Goal: Entertainment & Leisure: Browse casually

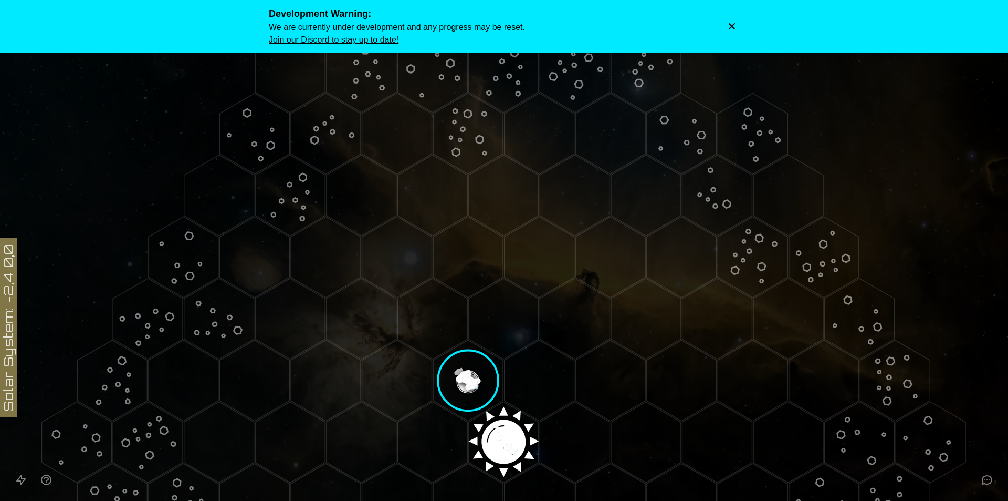
drag, startPoint x: 0, startPoint y: 0, endPoint x: 460, endPoint y: 369, distance: 589.5
click at [460, 369] on image at bounding box center [468, 380] width 82 height 82
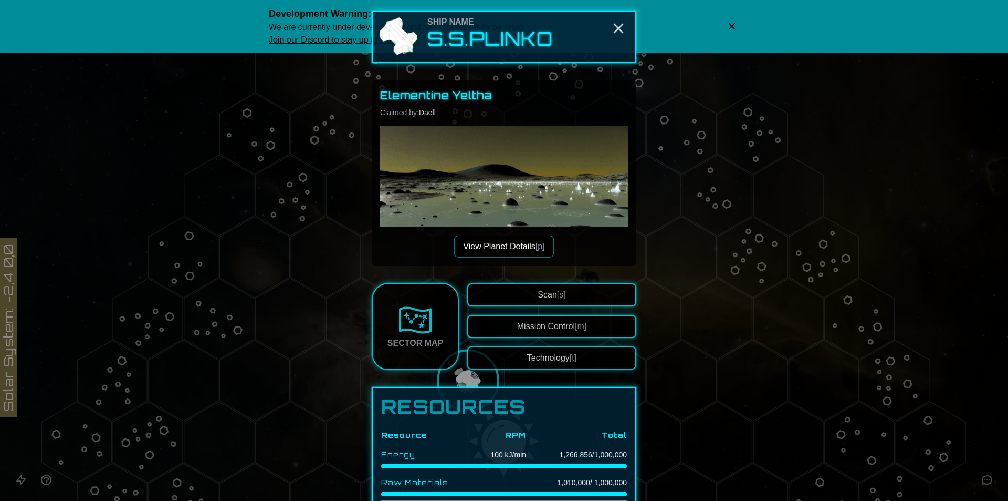
click at [260, 271] on div at bounding box center [504, 250] width 1008 height 501
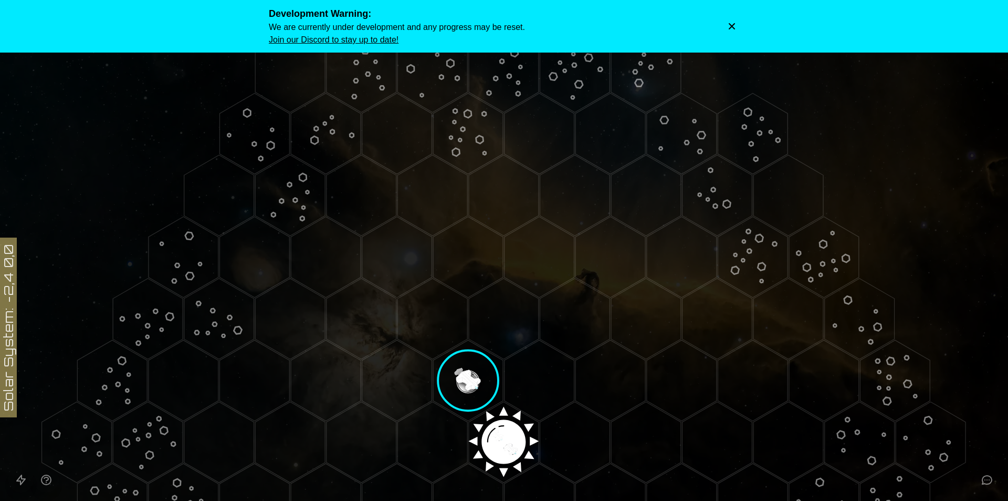
click at [734, 26] on icon "Dismiss warning" at bounding box center [732, 26] width 11 height 11
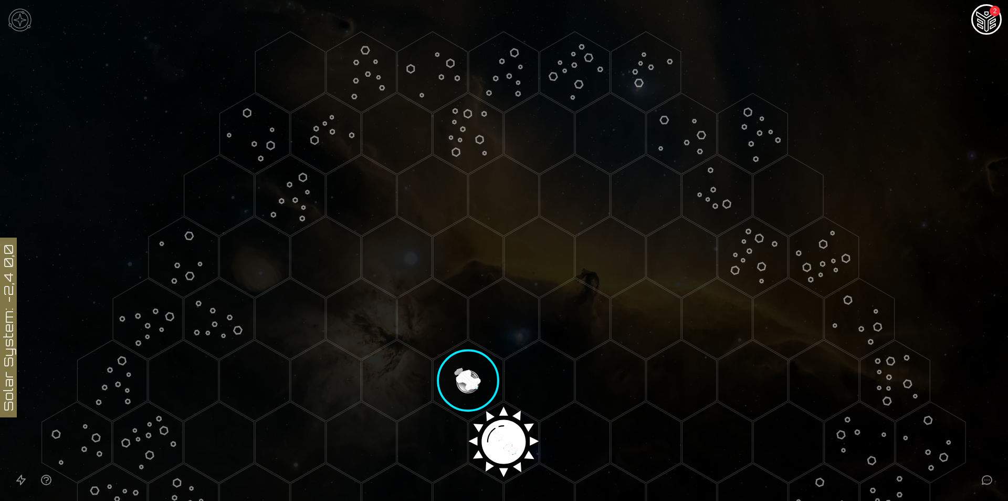
click at [25, 21] on img at bounding box center [20, 20] width 32 height 32
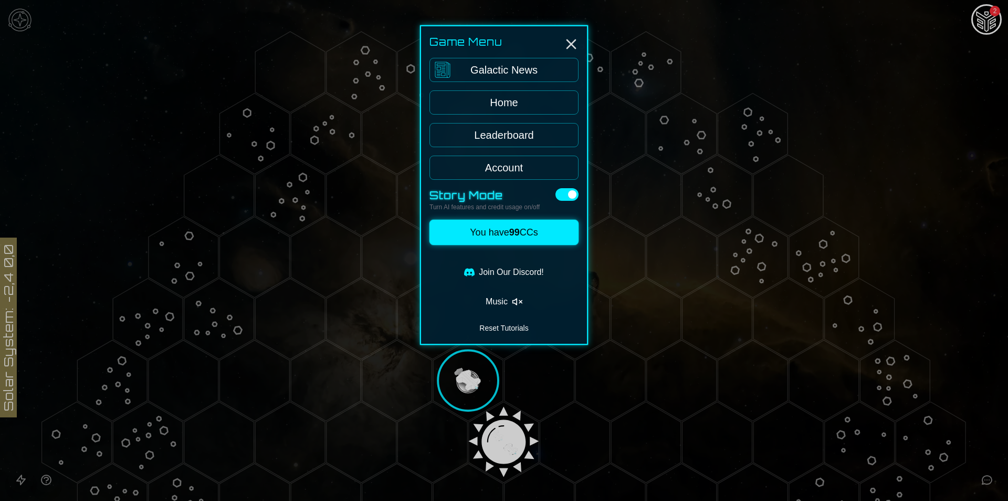
click at [515, 308] on button "Music" at bounding box center [504, 301] width 149 height 21
click at [498, 324] on div "Game Menu Galactic News Home Leaderboard Account Story Mode Turn AI features an…" at bounding box center [504, 189] width 168 height 328
click at [503, 320] on div at bounding box center [504, 318] width 149 height 4
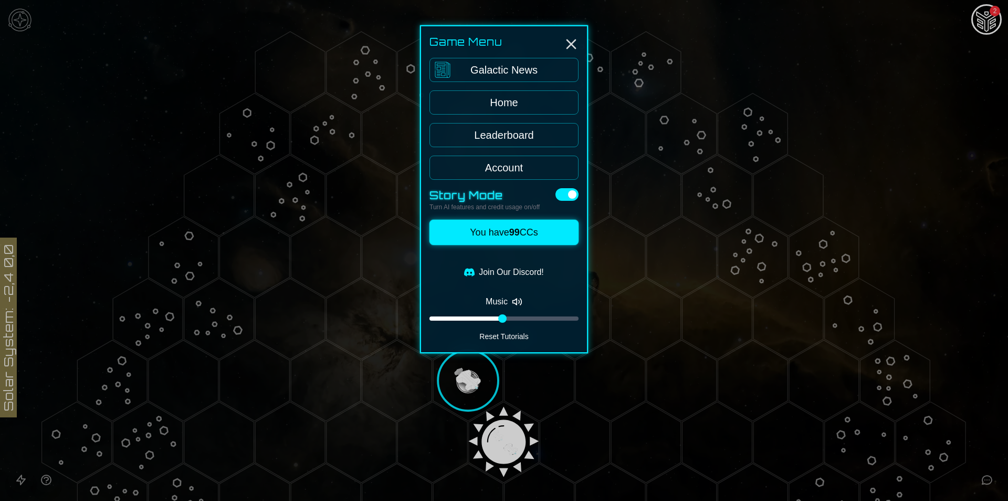
drag, startPoint x: 534, startPoint y: 319, endPoint x: 541, endPoint y: 319, distance: 7.4
click at [535, 319] on div at bounding box center [504, 318] width 149 height 4
click at [162, 183] on div at bounding box center [504, 250] width 1008 height 501
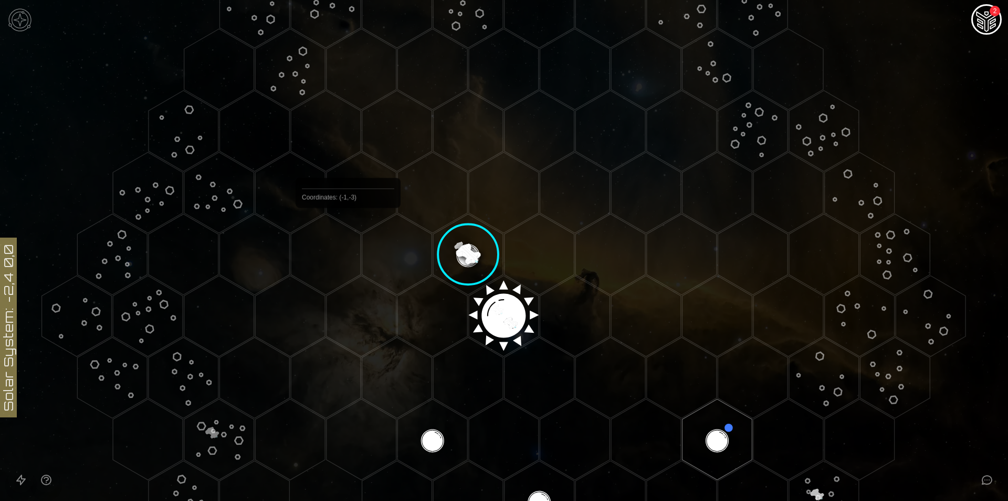
scroll to position [140, 0]
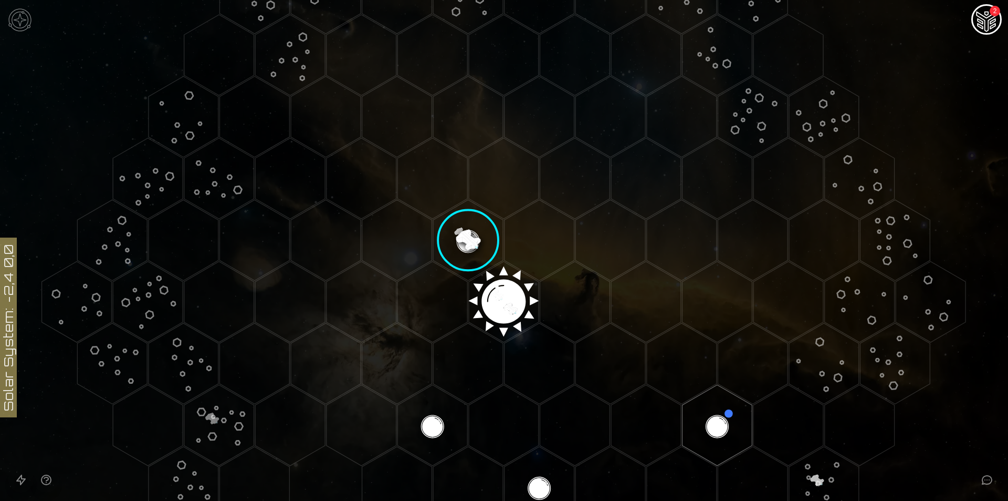
click at [468, 238] on image at bounding box center [468, 240] width 82 height 82
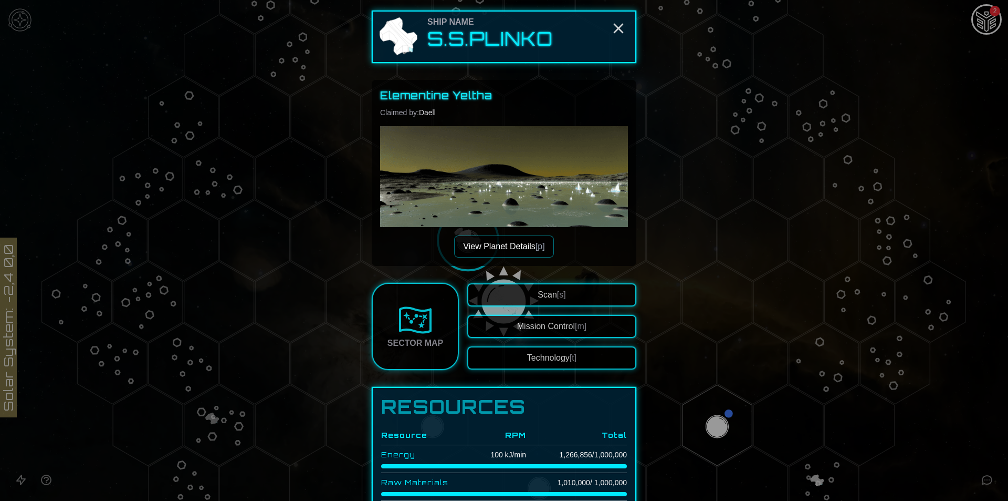
click at [507, 247] on button "View Planet Details [p]" at bounding box center [503, 246] width 99 height 22
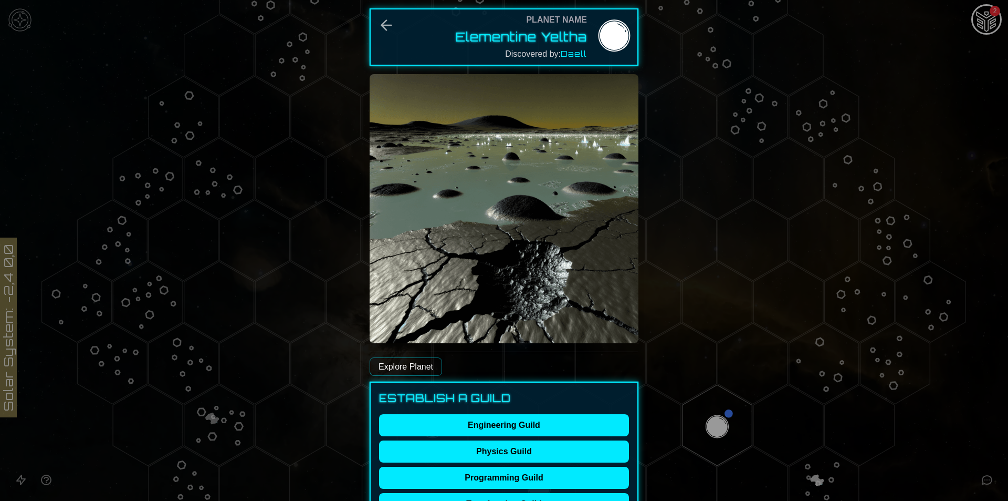
click at [392, 30] on div "Planet Name Elementine Yeltha Discovered by: [PERSON_NAME]" at bounding box center [504, 36] width 269 height 57
click at [386, 27] on icon "Back" at bounding box center [386, 25] width 17 height 17
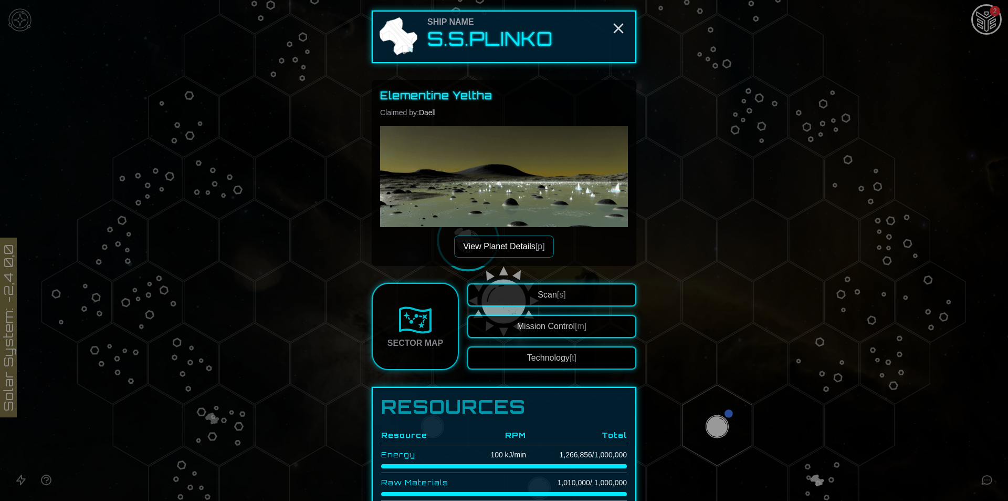
click at [415, 317] on img at bounding box center [416, 320] width 34 height 34
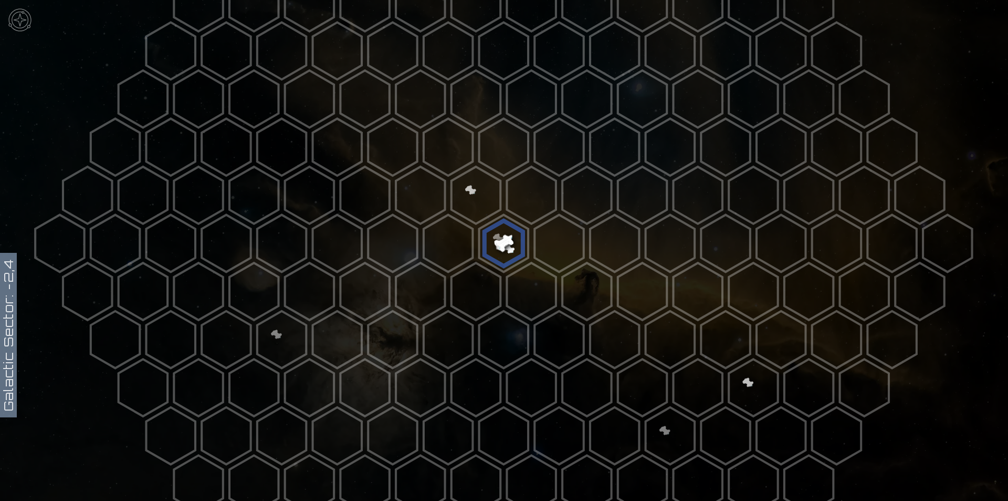
scroll to position [280, 0]
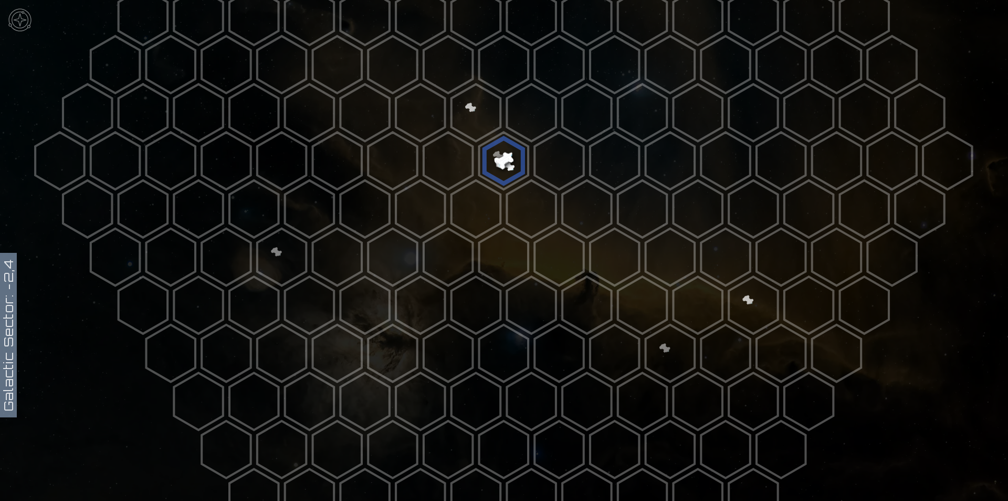
click at [661, 338] on polygon at bounding box center [670, 353] width 49 height 57
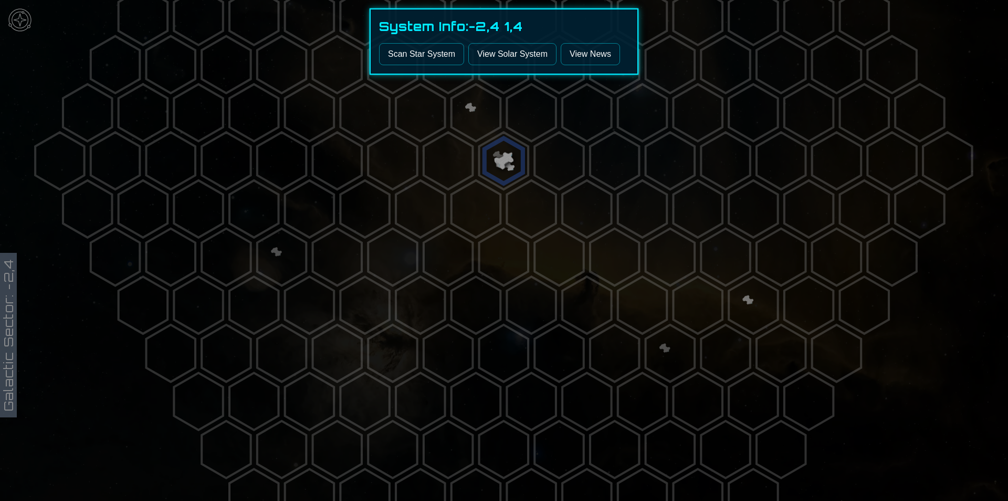
click at [435, 59] on button "Scan Star System" at bounding box center [421, 54] width 85 height 22
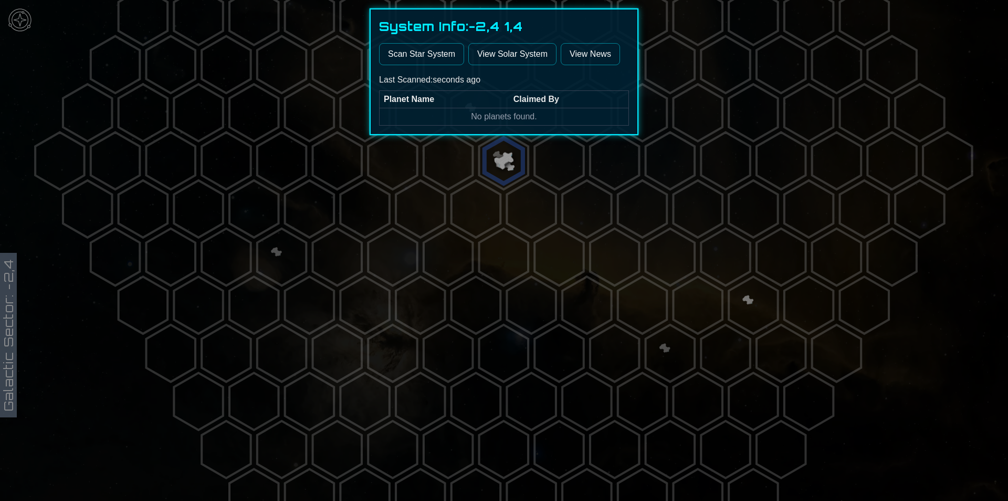
click at [488, 47] on link "View Solar System" at bounding box center [513, 54] width 88 height 22
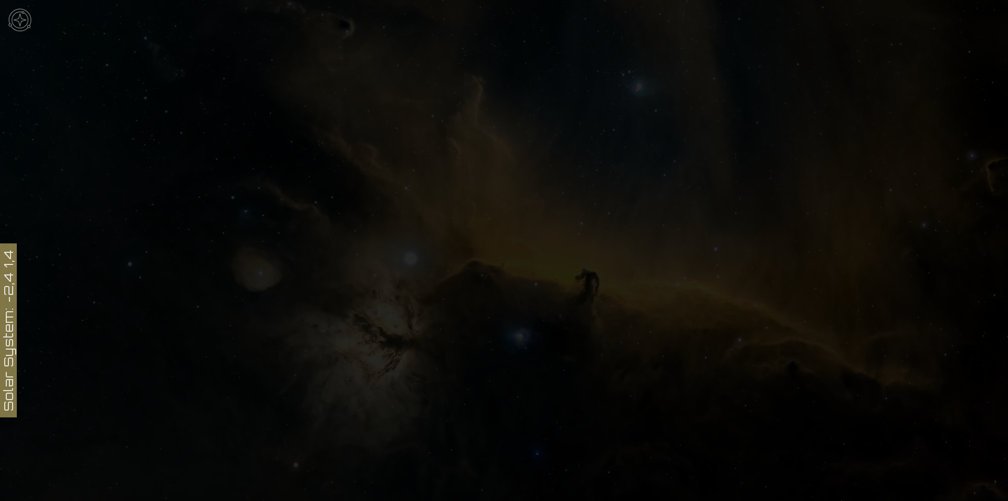
scroll to position [236, 0]
click at [14, 10] on img at bounding box center [20, 20] width 32 height 32
click at [521, 68] on link "Galactic News" at bounding box center [504, 70] width 149 height 24
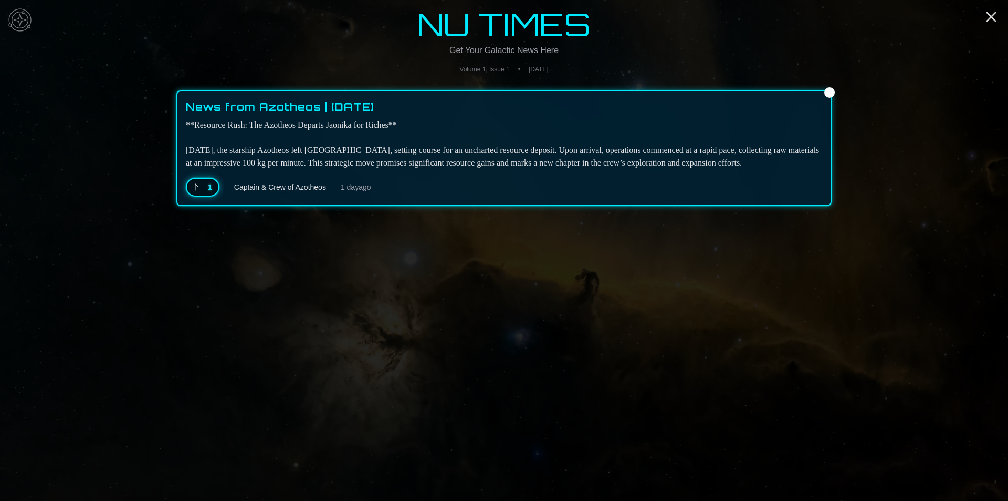
click at [828, 89] on div at bounding box center [830, 92] width 11 height 11
click at [993, 17] on icon "Close" at bounding box center [991, 16] width 17 height 17
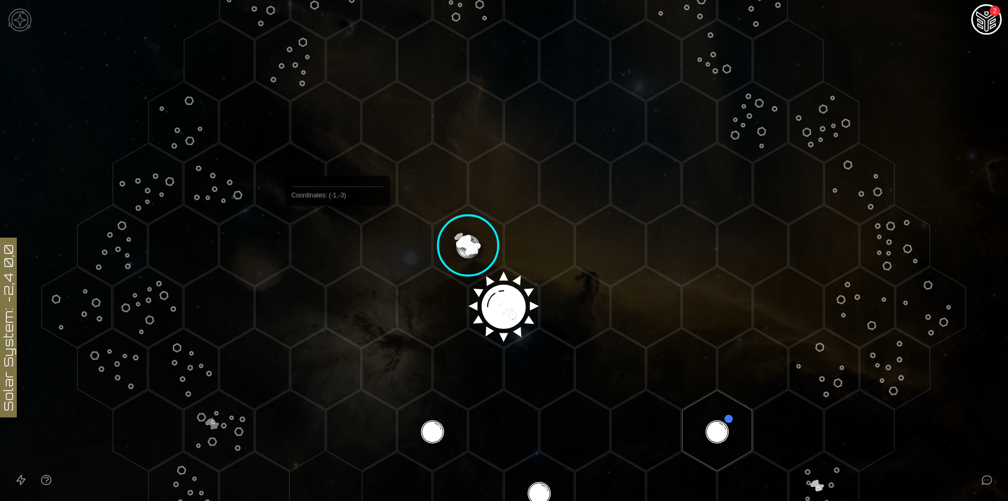
scroll to position [140, 0]
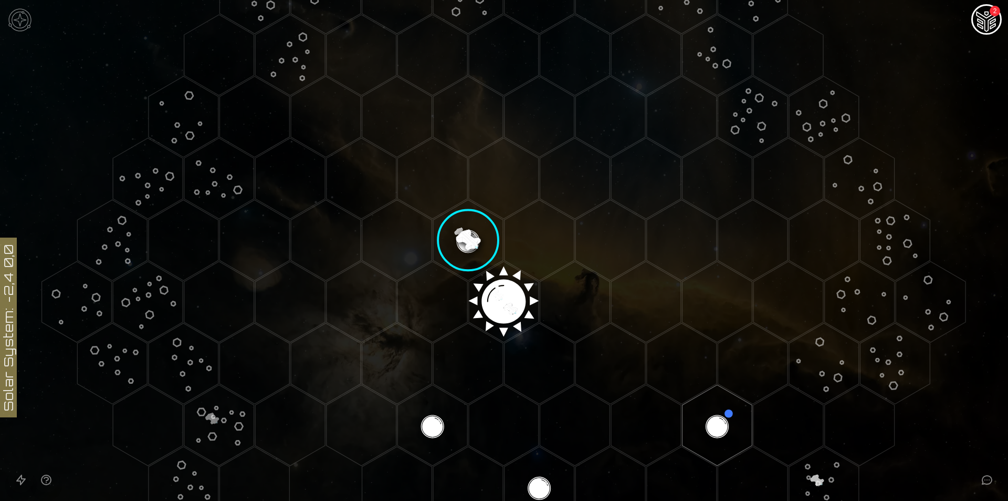
click at [468, 232] on image at bounding box center [468, 240] width 82 height 82
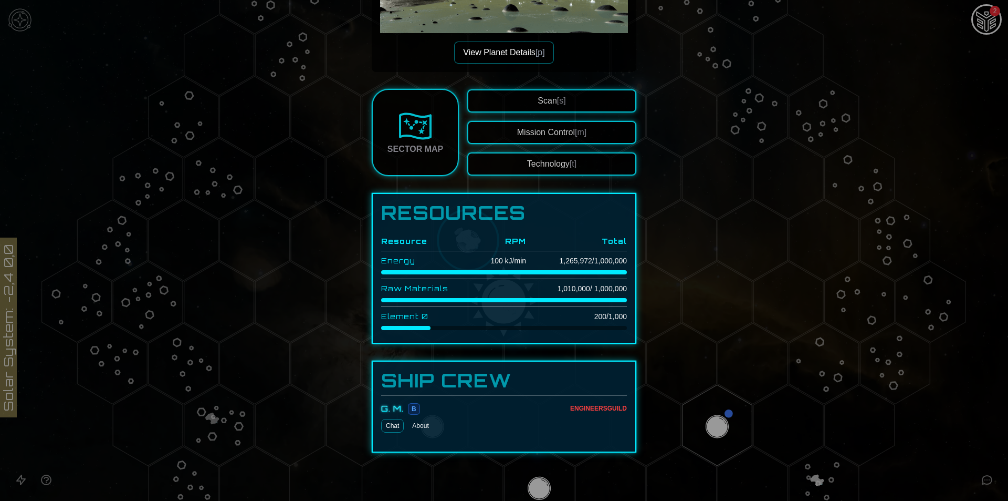
scroll to position [198, 0]
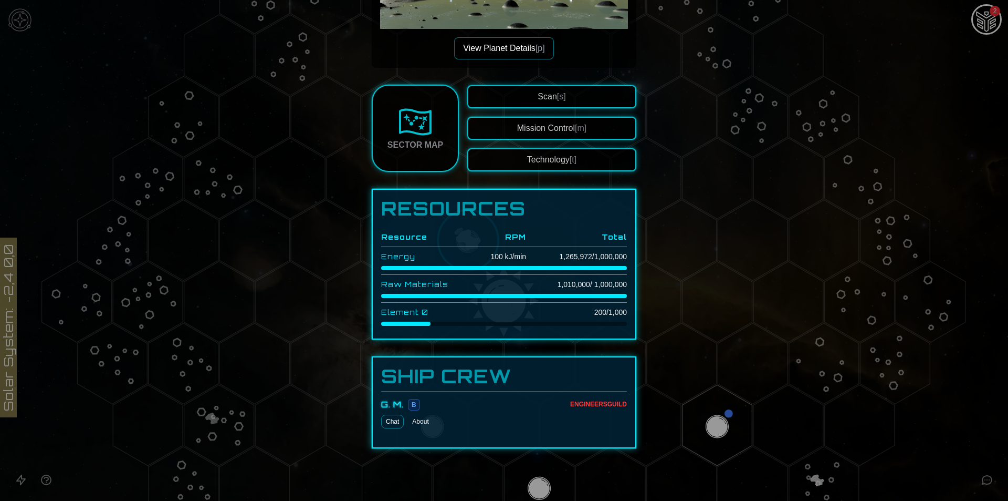
click at [279, 248] on div at bounding box center [504, 250] width 1008 height 501
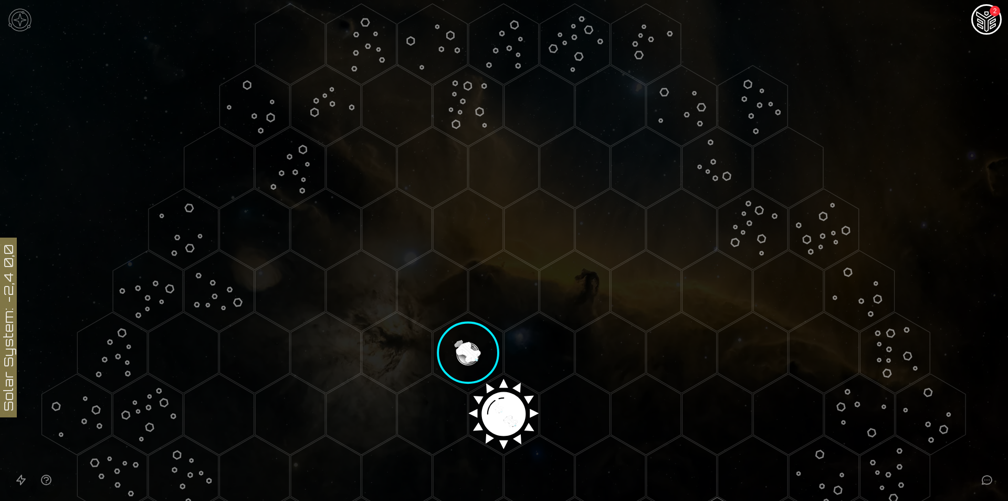
scroll to position [26, 0]
click at [474, 350] on image at bounding box center [468, 355] width 82 height 82
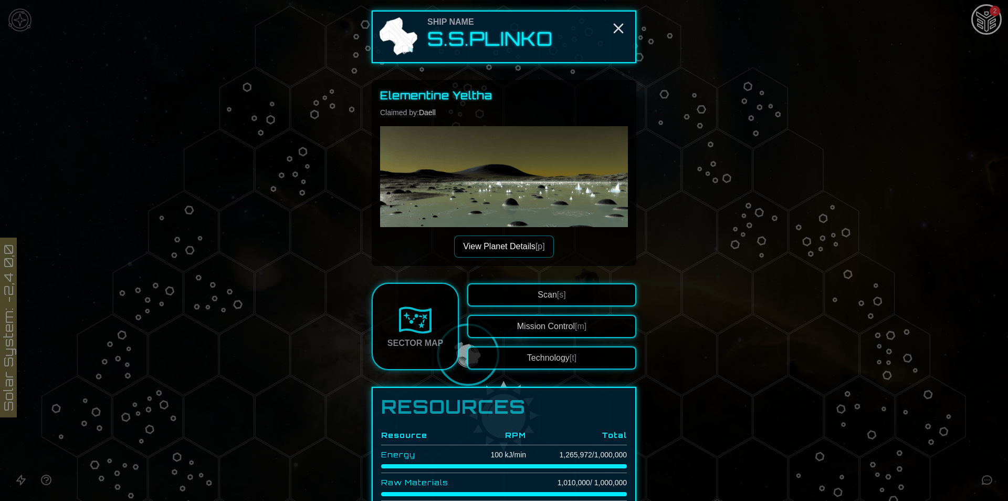
click at [535, 321] on button "Mission Control [m]" at bounding box center [551, 326] width 169 height 23
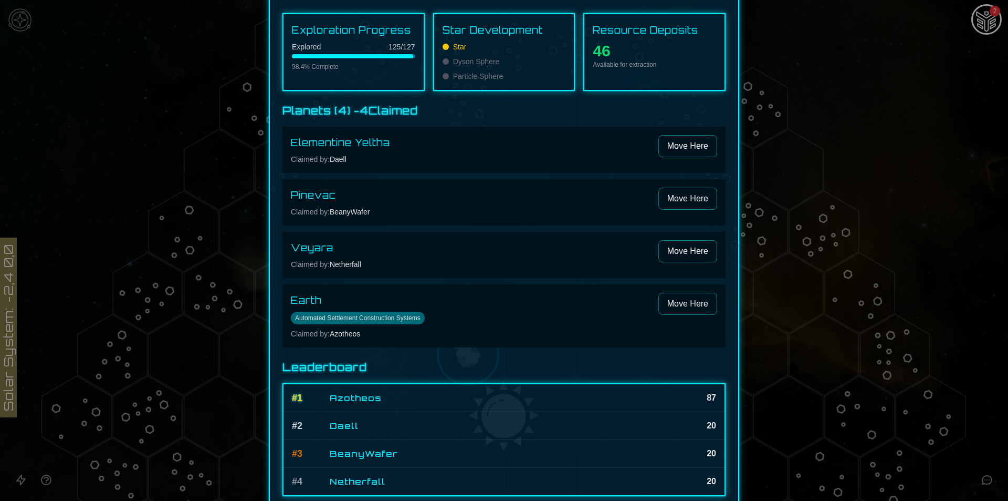
scroll to position [64, 0]
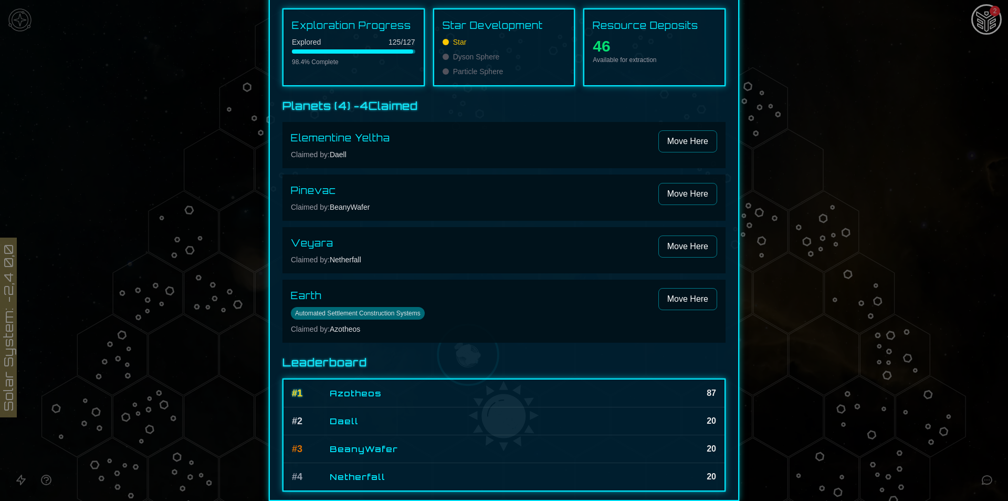
drag, startPoint x: 535, startPoint y: 321, endPoint x: 506, endPoint y: 358, distance: 46.3
click at [506, 358] on h3 "Leaderboard" at bounding box center [504, 362] width 443 height 15
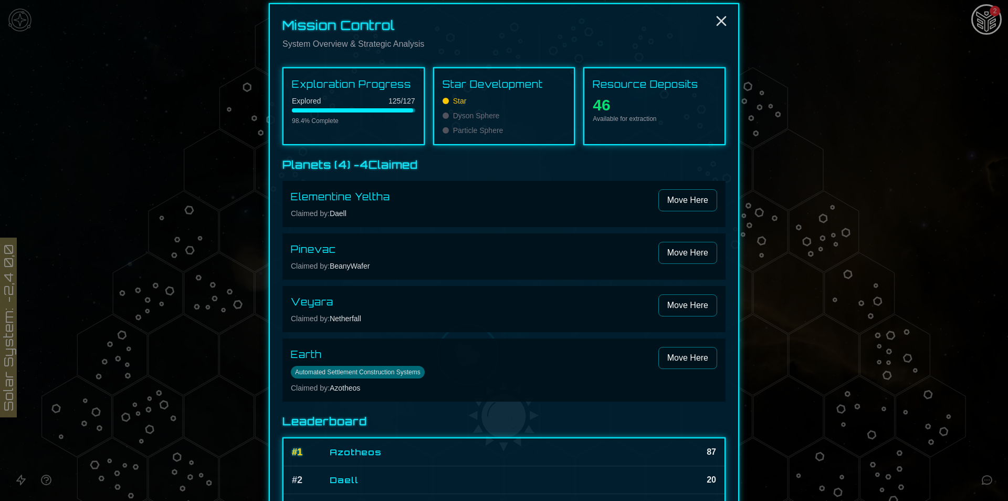
scroll to position [0, 0]
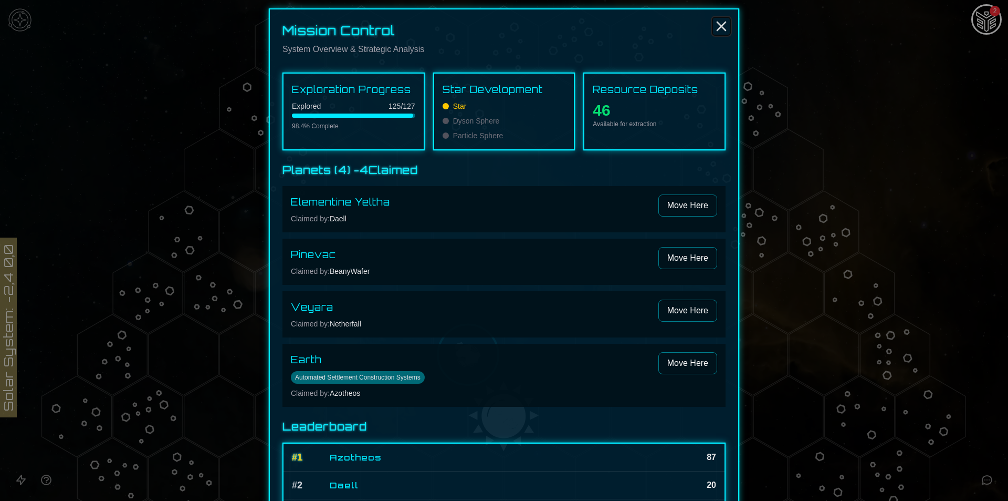
click at [714, 27] on icon "Close" at bounding box center [721, 26] width 17 height 17
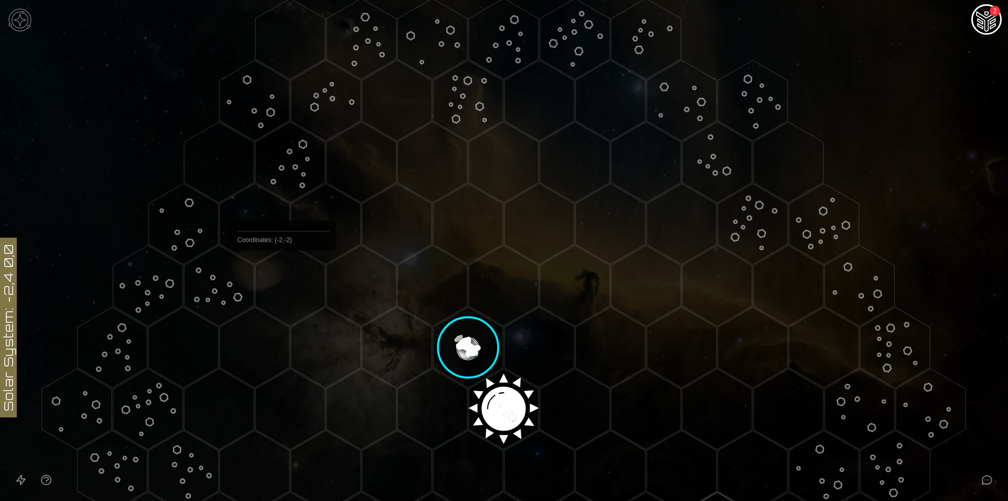
scroll to position [140, 0]
